Goal: Task Accomplishment & Management: Complete application form

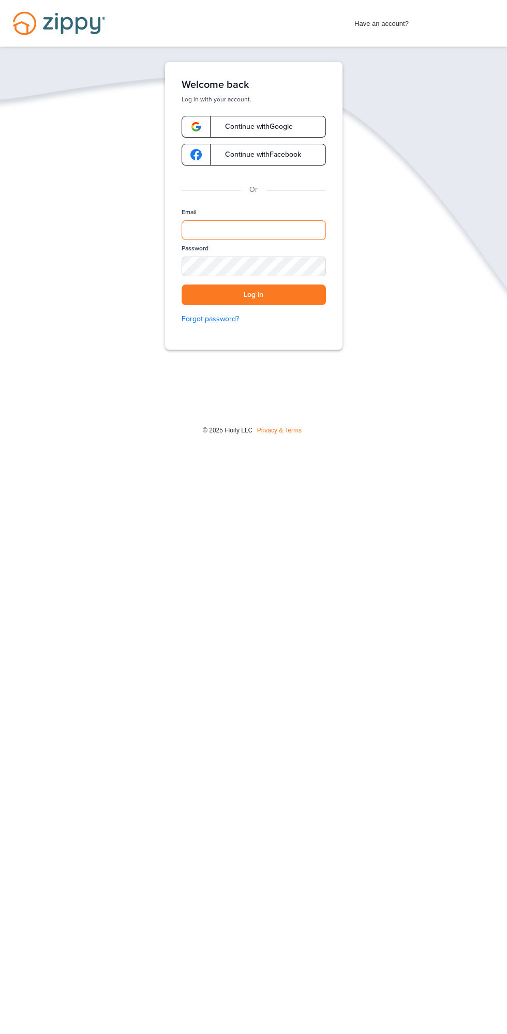
click at [214, 233] on input "Email" at bounding box center [254, 230] width 144 height 20
type input "**********"
click at [182, 285] on button "Log in" at bounding box center [254, 295] width 144 height 21
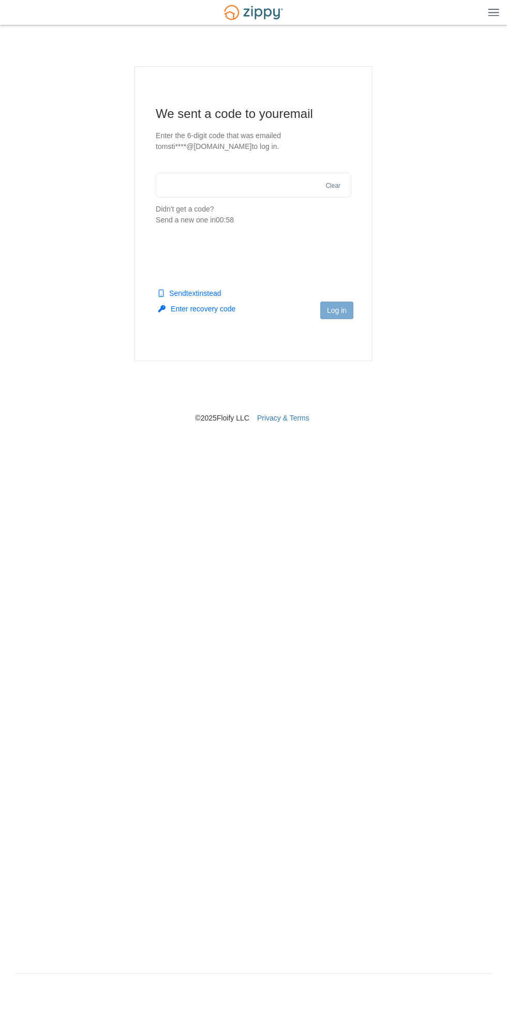
click at [499, 14] on img at bounding box center [493, 12] width 11 height 8
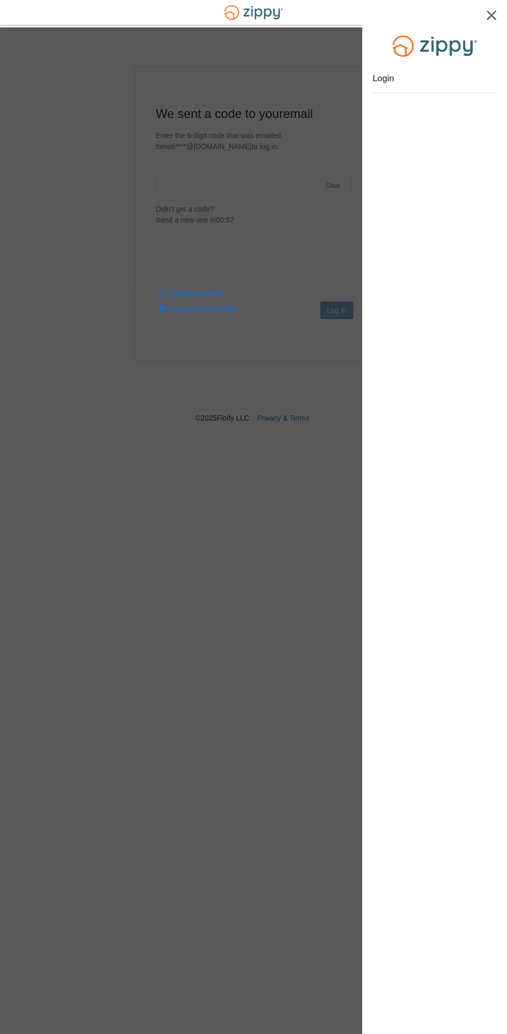
click at [436, 526] on div "Login" at bounding box center [434, 517] width 145 height 1034
click at [277, 610] on div at bounding box center [253, 517] width 507 height 1034
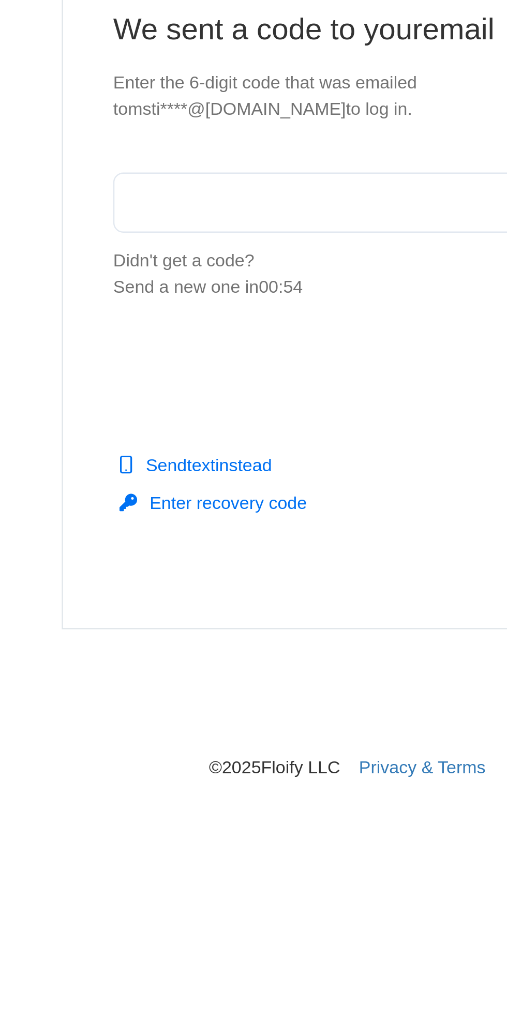
scroll to position [1, 0]
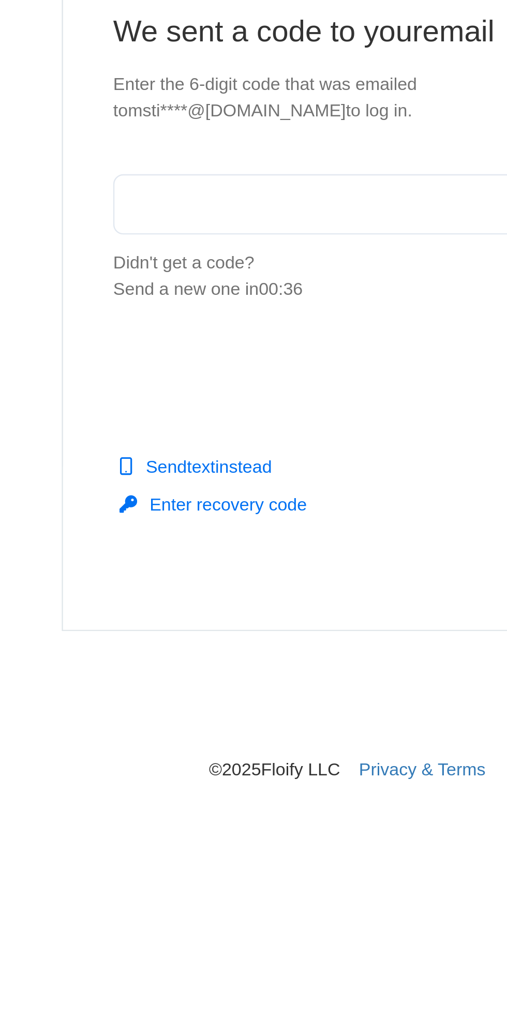
click at [175, 184] on input "text" at bounding box center [254, 185] width 196 height 25
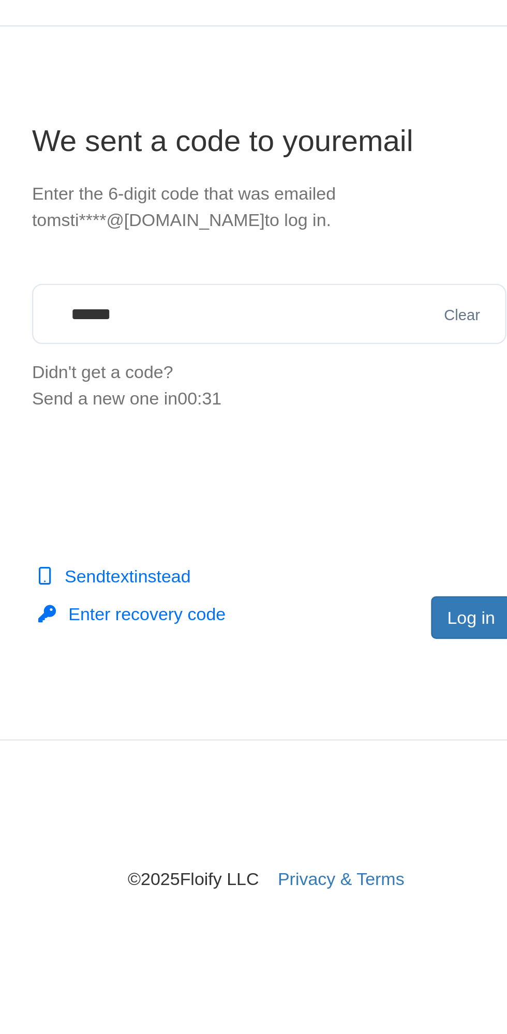
type input "******"
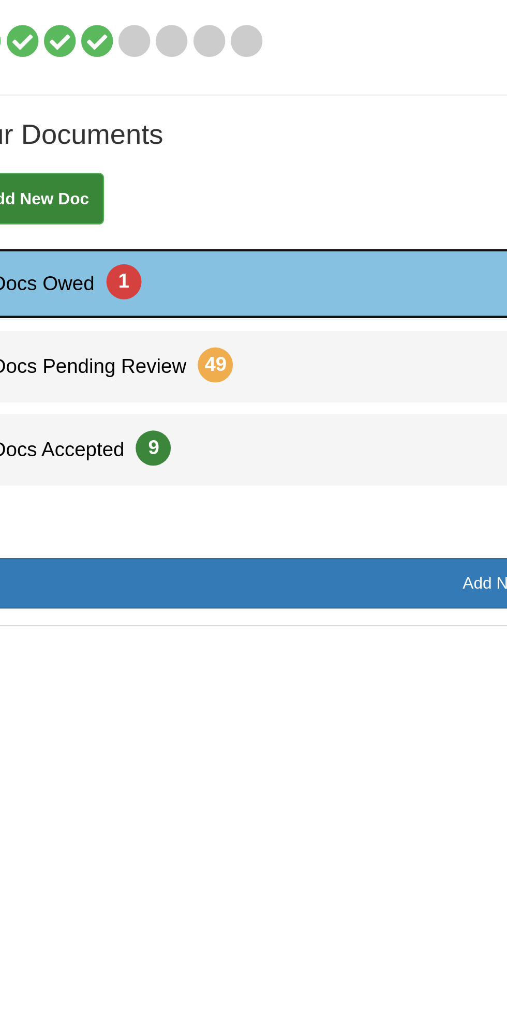
click at [67, 258] on span "Docs Owed 1" at bounding box center [51, 254] width 77 height 10
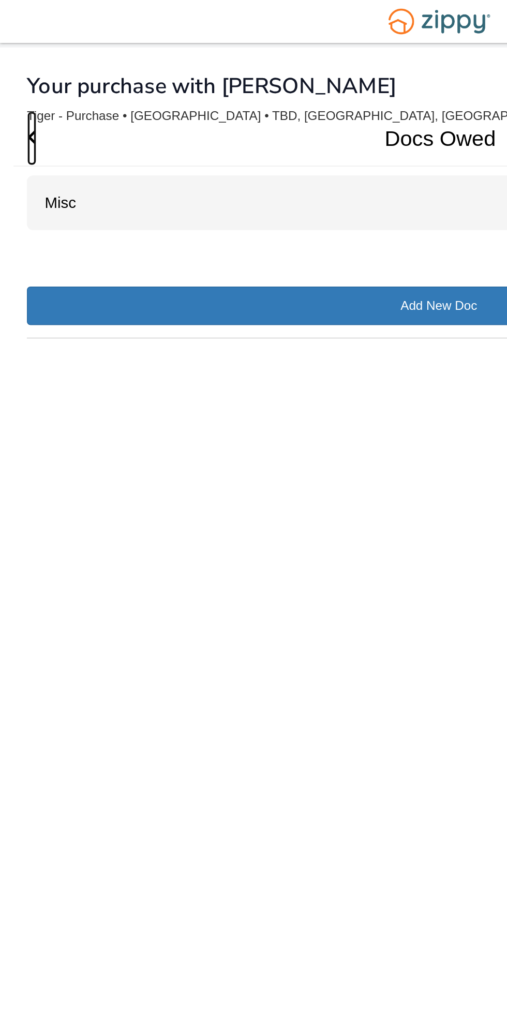
click at [18, 80] on icon "Go Back" at bounding box center [19, 79] width 6 height 9
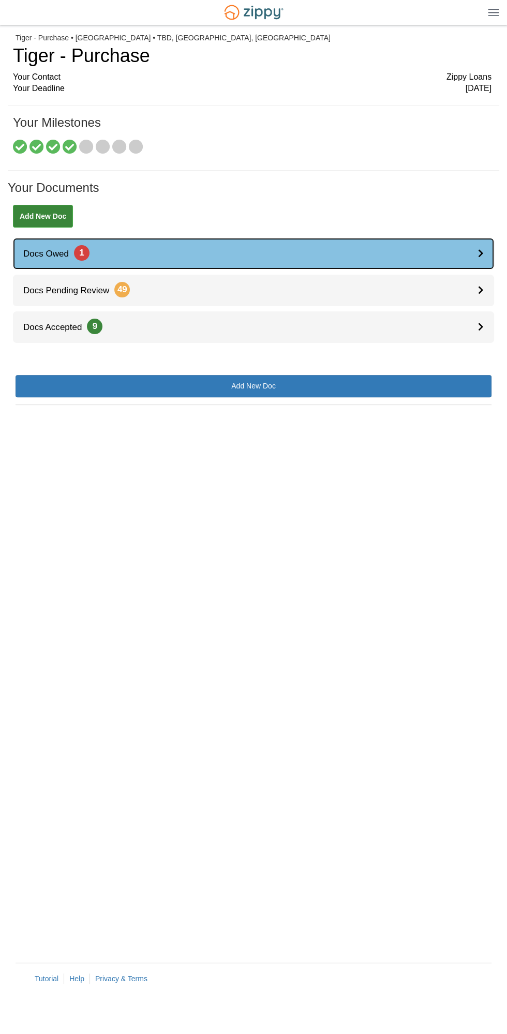
click at [64, 249] on span "Docs Owed 1" at bounding box center [51, 254] width 77 height 10
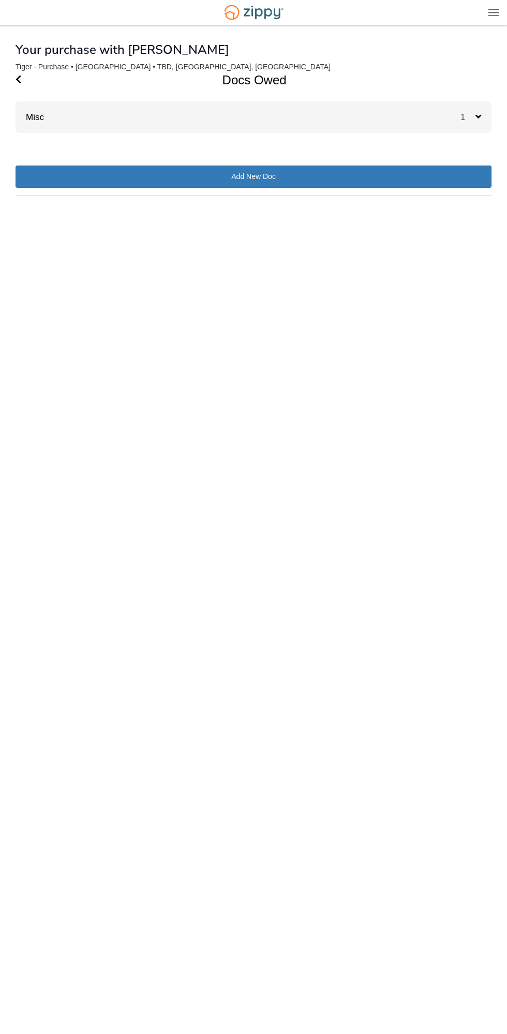
click at [109, 124] on div "Misc 1" at bounding box center [254, 117] width 476 height 32
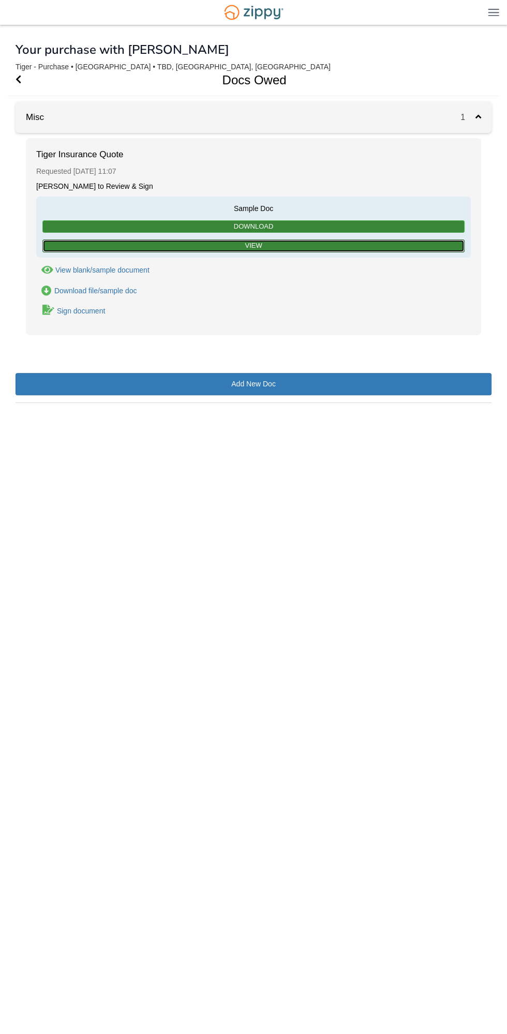
click at [228, 246] on link "View" at bounding box center [253, 246] width 422 height 13
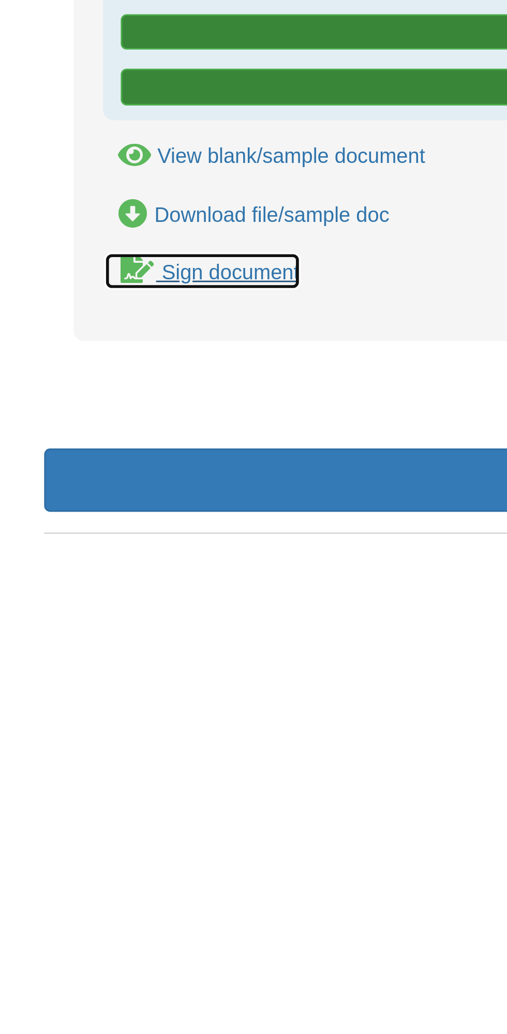
click at [49, 308] on icon "Sign Form" at bounding box center [48, 310] width 12 height 10
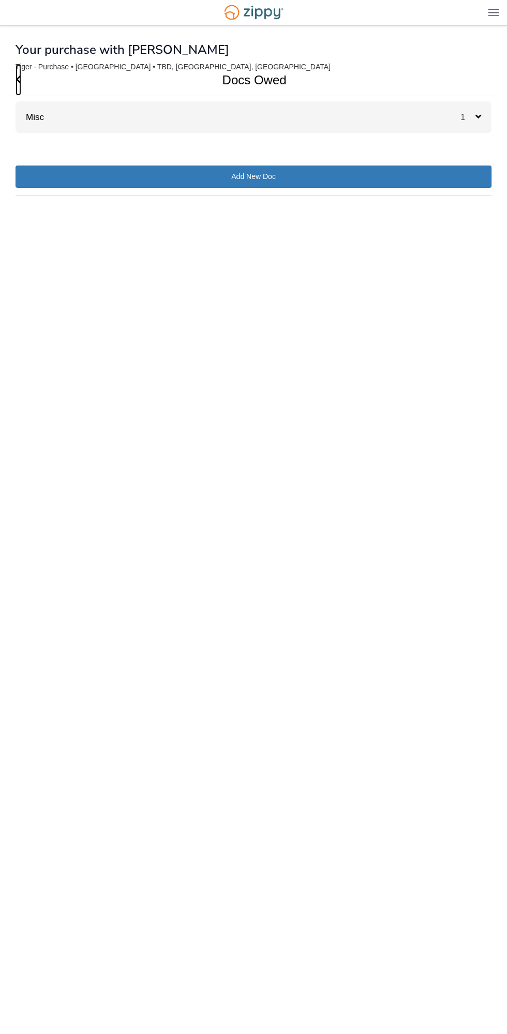
click at [18, 80] on icon "Go Back" at bounding box center [19, 79] width 6 height 9
